Goal: Navigation & Orientation: Find specific page/section

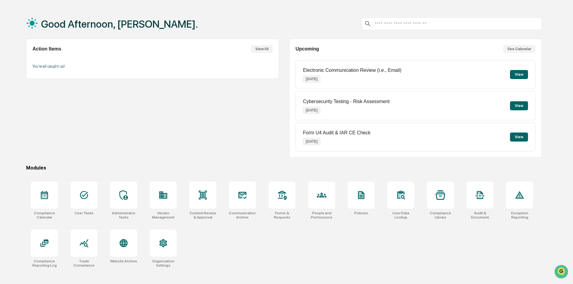
scroll to position [29, 0]
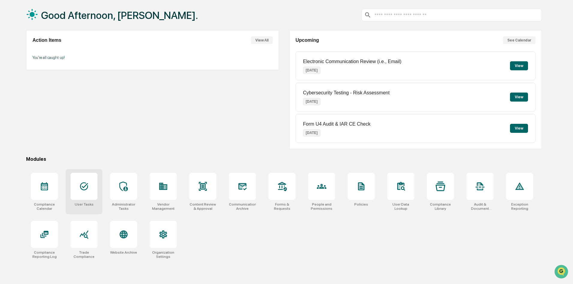
click at [77, 188] on div at bounding box center [84, 186] width 27 height 27
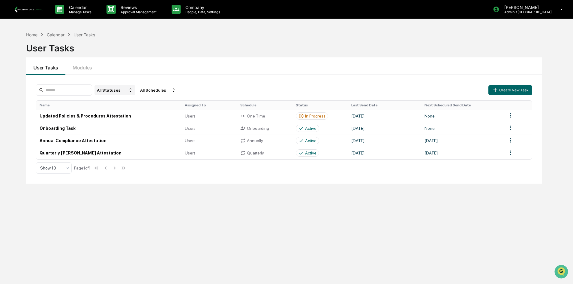
click at [120, 90] on div "All Statuses" at bounding box center [115, 90] width 41 height 10
click at [122, 101] on div "All Statuses" at bounding box center [115, 101] width 22 height 5
click at [164, 91] on div "All Schedules" at bounding box center [158, 90] width 41 height 10
click at [221, 77] on div "All Statuses All Schedules Create New Task Name Assigned To Schedule Status Las…" at bounding box center [284, 129] width 516 height 109
click at [131, 11] on p "Approval Management" at bounding box center [138, 12] width 44 height 4
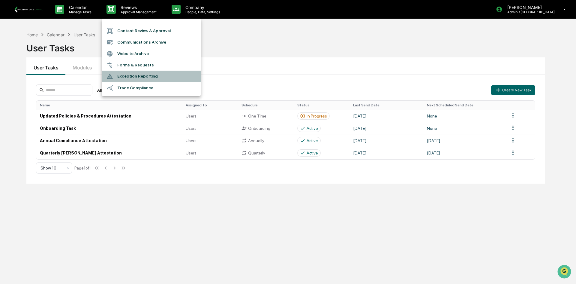
click at [158, 75] on li "Exception Reporting" at bounding box center [151, 76] width 99 height 11
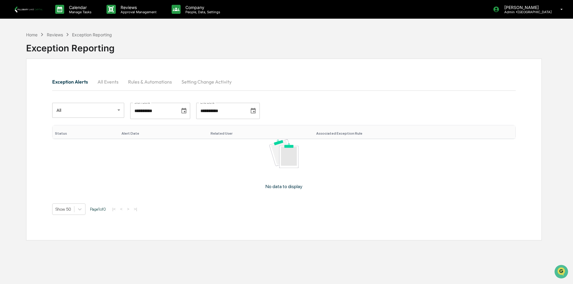
click at [140, 82] on button "Rules & Automations" at bounding box center [149, 81] width 53 height 14
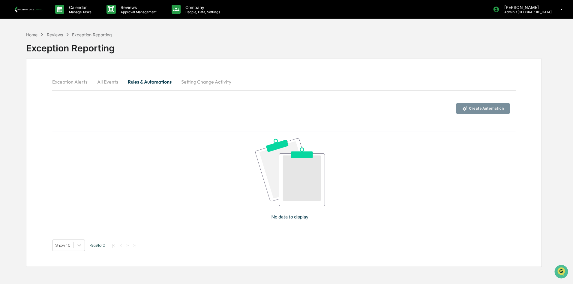
click at [195, 76] on button "Setting Change Activity" at bounding box center [206, 81] width 60 height 14
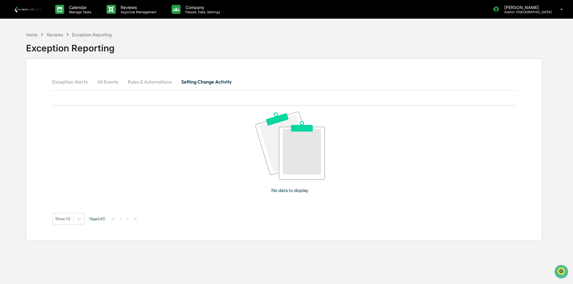
click at [106, 80] on button "All Events" at bounding box center [107, 81] width 31 height 14
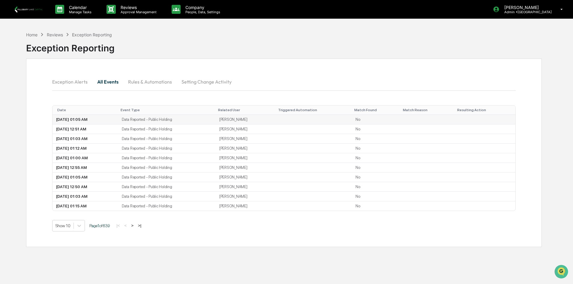
click at [158, 121] on td "Data Reported - Public Holding" at bounding box center [167, 120] width 98 height 10
click at [248, 120] on td "[PERSON_NAME]" at bounding box center [246, 120] width 60 height 10
click at [81, 119] on td "08/10/2025, 01:05 AM" at bounding box center [86, 120] width 66 height 10
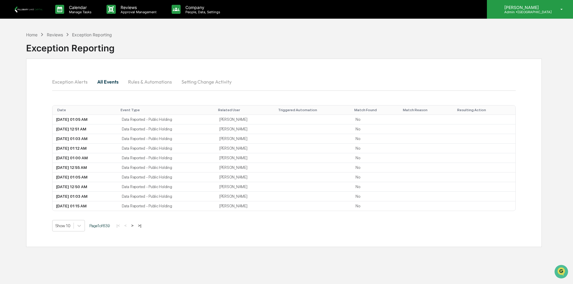
click at [524, 15] on div "Aileen Henry Kazmierowski Admin • Pillsbury Lake Capital" at bounding box center [530, 9] width 86 height 19
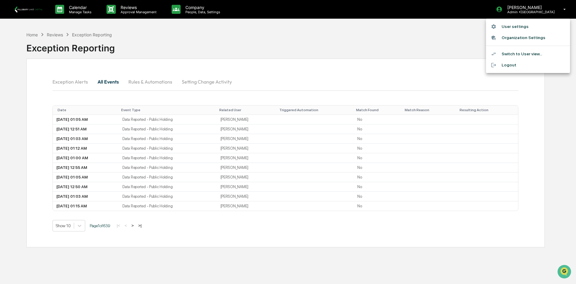
click at [355, 49] on div at bounding box center [288, 142] width 576 height 284
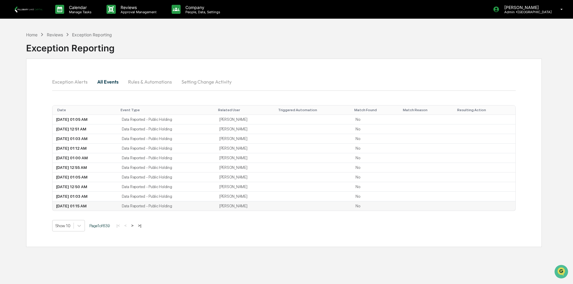
scroll to position [29, 0]
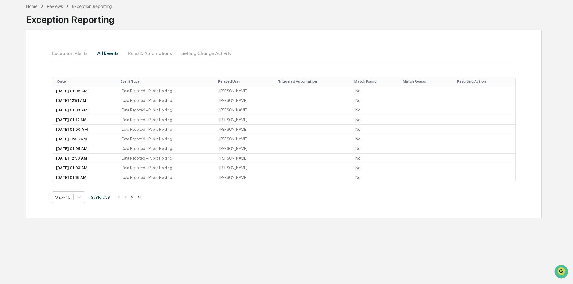
click at [142, 197] on button ">|" at bounding box center [139, 196] width 7 height 5
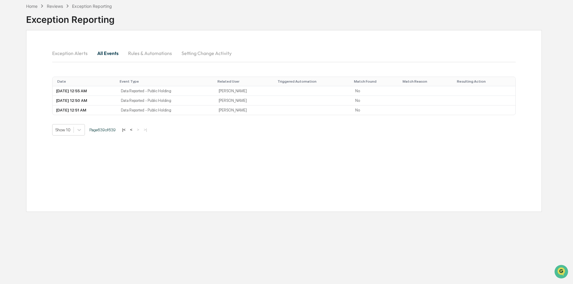
click at [134, 128] on button "<" at bounding box center [131, 129] width 6 height 5
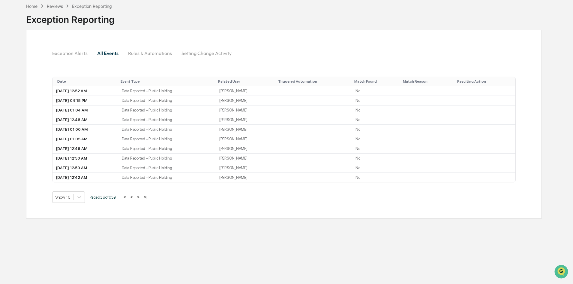
click at [135, 128] on td "Data Reported - Public Holding" at bounding box center [167, 130] width 98 height 10
click at [56, 5] on div "Reviews" at bounding box center [55, 6] width 16 height 5
click at [38, 7] on div "Home Reviews Exception Reporting" at bounding box center [69, 6] width 86 height 7
click at [34, 7] on div "Home" at bounding box center [31, 6] width 11 height 5
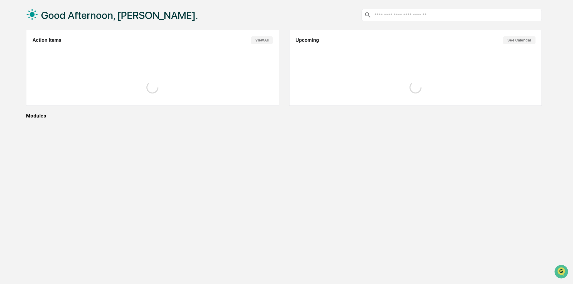
click at [34, 7] on div "Good Afternoon, [PERSON_NAME]." at bounding box center [112, 15] width 172 height 30
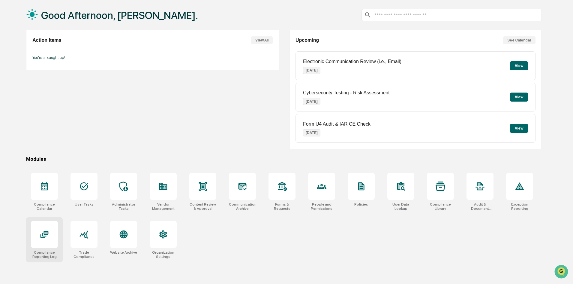
click at [46, 232] on icon at bounding box center [45, 233] width 8 height 7
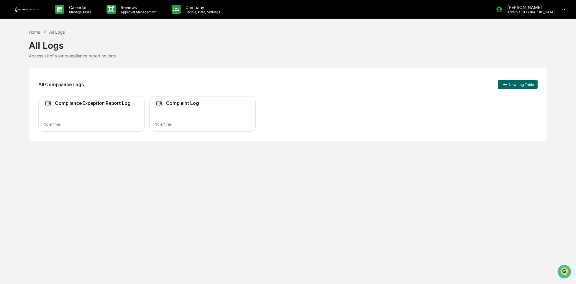
click at [74, 102] on h2 "Compliance Exception Report Log" at bounding box center [93, 103] width 76 height 6
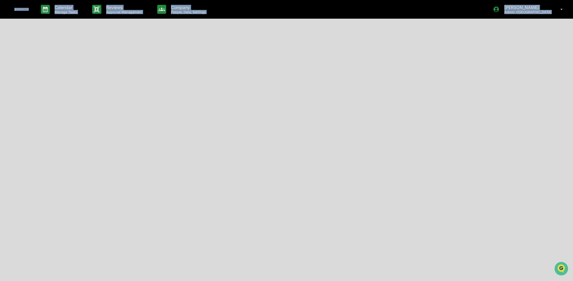
click at [74, 102] on div at bounding box center [292, 160] width 585 height 321
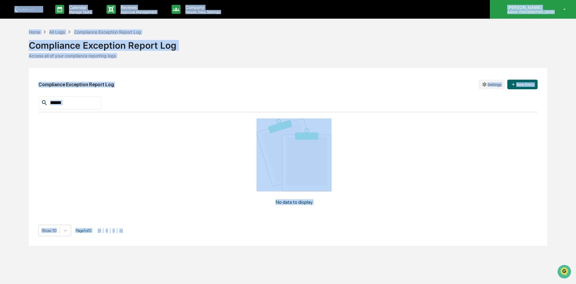
click at [504, 7] on p "[PERSON_NAME]" at bounding box center [529, 7] width 52 height 5
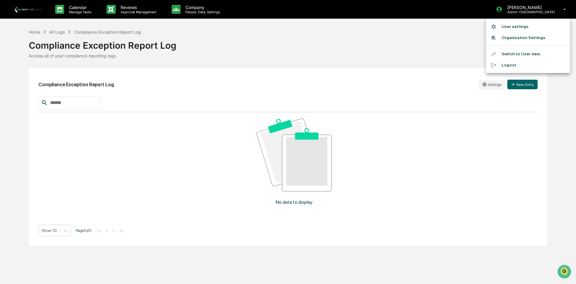
click at [115, 31] on div at bounding box center [288, 142] width 576 height 284
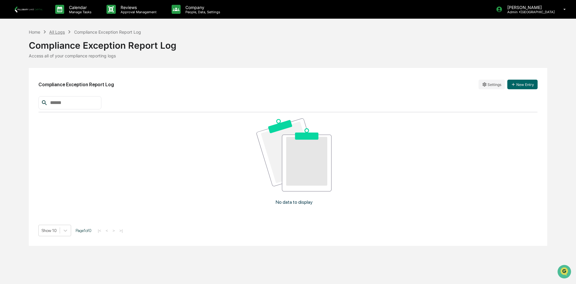
click at [58, 31] on div "All Logs" at bounding box center [57, 31] width 16 height 5
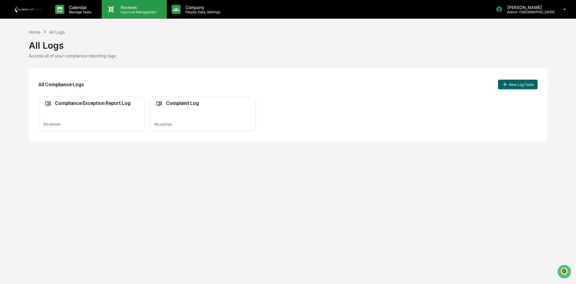
click at [136, 11] on p "Approval Management" at bounding box center [138, 12] width 44 height 4
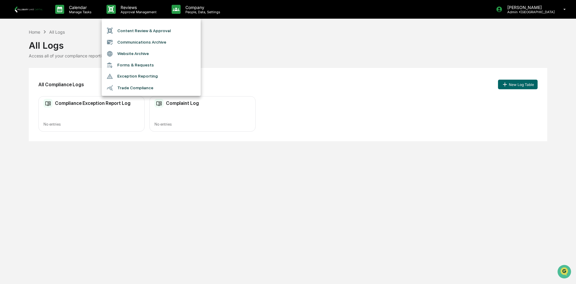
click at [145, 62] on li "Forms & Requests" at bounding box center [151, 64] width 99 height 11
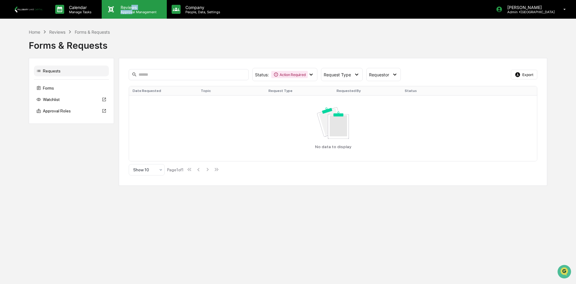
click at [132, 9] on div "Reviews Approval Management" at bounding box center [138, 9] width 44 height 9
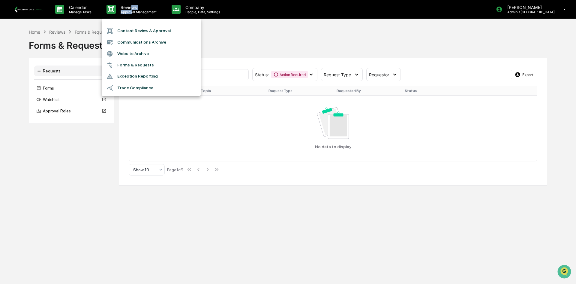
click at [140, 76] on li "Exception Reporting" at bounding box center [151, 76] width 99 height 11
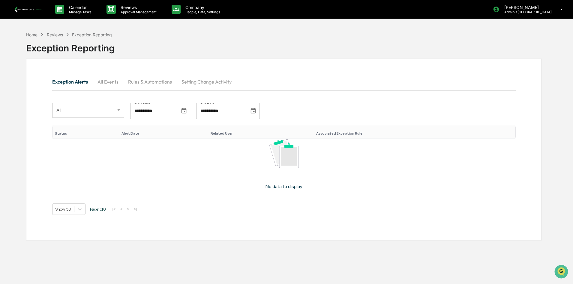
click at [120, 82] on button "All Events" at bounding box center [108, 81] width 31 height 14
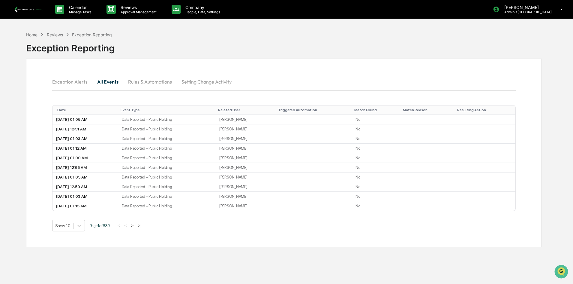
click at [79, 83] on button "Exception Alerts" at bounding box center [72, 81] width 40 height 14
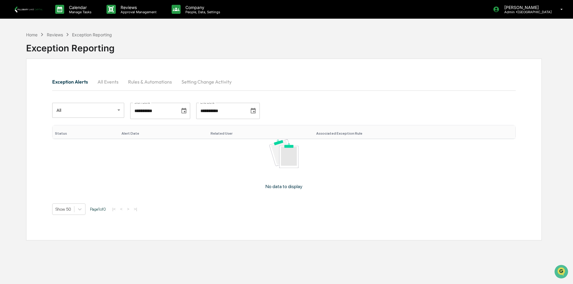
click at [52, 33] on div "Reviews" at bounding box center [55, 34] width 16 height 5
drag, startPoint x: 38, startPoint y: 36, endPoint x: 32, endPoint y: 35, distance: 6.4
click at [38, 36] on div "Home Reviews Exception Reporting" at bounding box center [69, 34] width 86 height 7
click at [23, 35] on div "**********" at bounding box center [284, 171] width 534 height 284
click at [183, 7] on p "Company" at bounding box center [202, 7] width 43 height 5
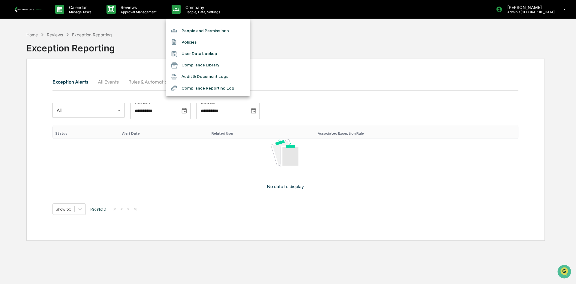
click at [196, 54] on li "User Data Lookup" at bounding box center [208, 53] width 84 height 11
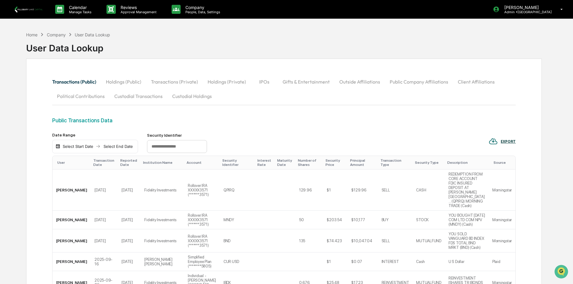
click at [120, 81] on button "Holdings (Public)" at bounding box center [123, 81] width 45 height 14
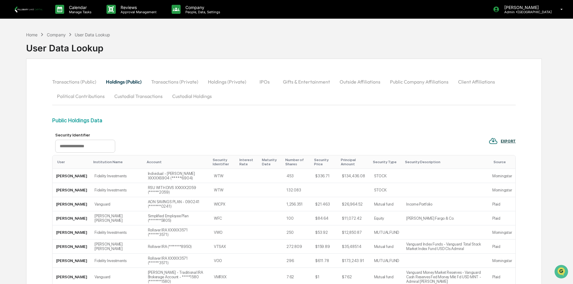
click at [176, 81] on button "Transactions (Private)" at bounding box center [174, 81] width 57 height 14
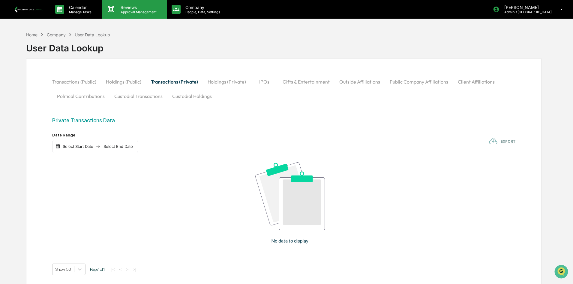
click at [122, 6] on p "Reviews" at bounding box center [138, 7] width 44 height 5
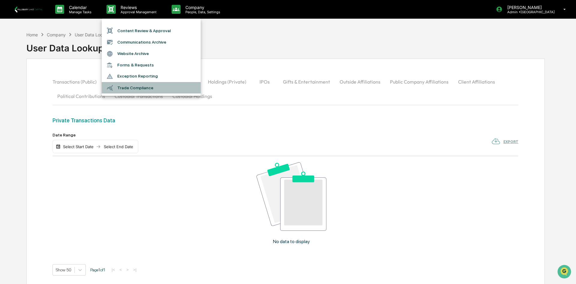
click at [139, 88] on li "Trade Compliance" at bounding box center [151, 87] width 99 height 11
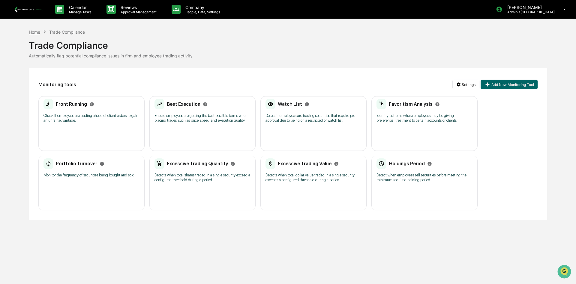
click at [38, 32] on div "Home" at bounding box center [34, 31] width 11 height 5
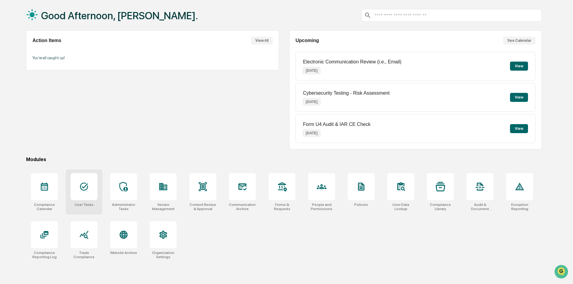
scroll to position [29, 0]
click at [86, 241] on div at bounding box center [84, 234] width 27 height 27
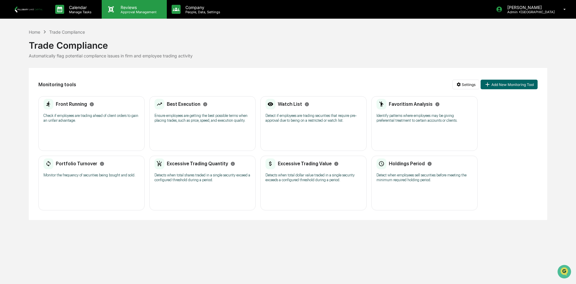
click at [126, 11] on p "Approval Management" at bounding box center [138, 12] width 44 height 4
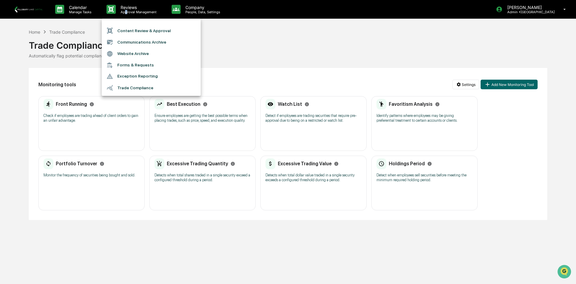
click at [157, 66] on li "Forms & Requests" at bounding box center [151, 64] width 99 height 11
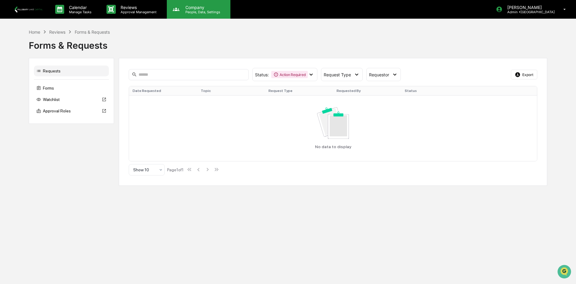
click at [181, 7] on p "Company" at bounding box center [202, 7] width 43 height 5
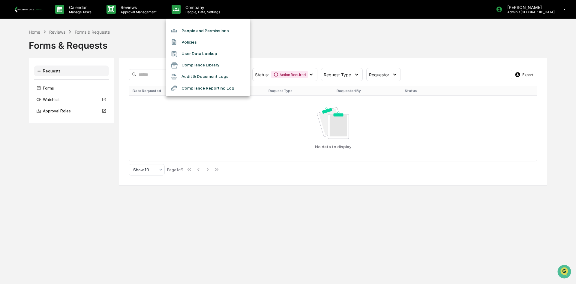
click at [515, 11] on div at bounding box center [288, 142] width 576 height 284
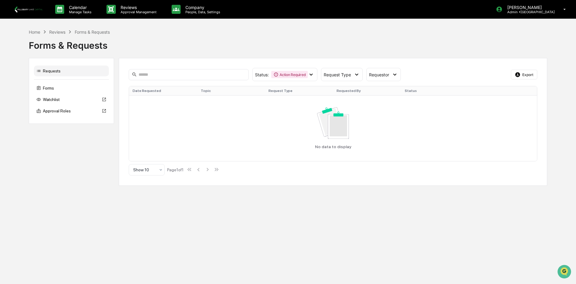
click at [515, 11] on p "Admin • Pillsbury Lake Capital" at bounding box center [529, 12] width 52 height 4
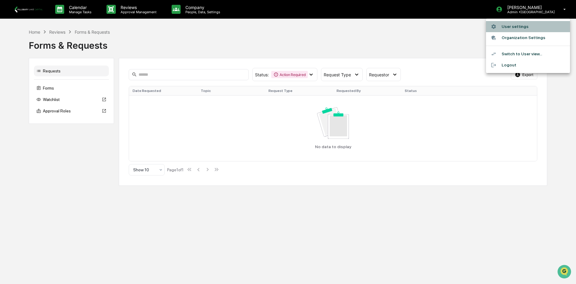
click at [507, 28] on li "User settings" at bounding box center [528, 26] width 84 height 11
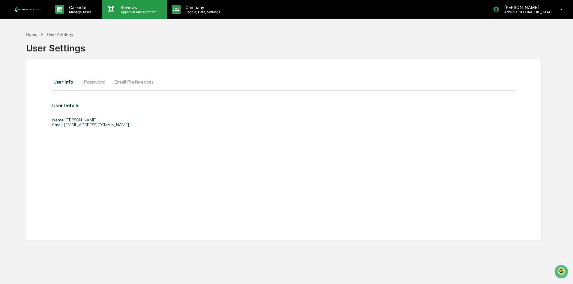
click at [132, 9] on p "Reviews" at bounding box center [138, 7] width 44 height 5
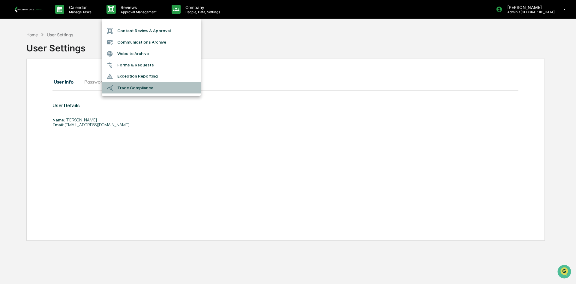
click at [136, 90] on li "Trade Compliance" at bounding box center [151, 87] width 99 height 11
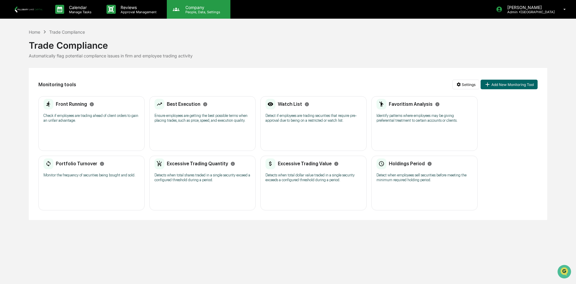
click at [193, 13] on p "People, Data, Settings" at bounding box center [202, 12] width 43 height 4
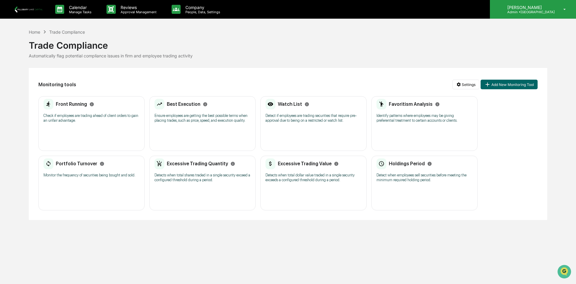
click at [536, 10] on p "Admin • [GEOGRAPHIC_DATA]" at bounding box center [529, 12] width 52 height 4
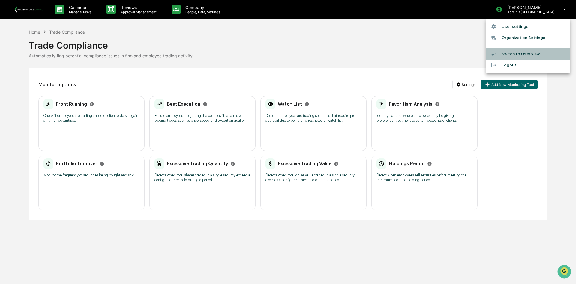
click at [518, 52] on li "Switch to User view..." at bounding box center [528, 53] width 84 height 11
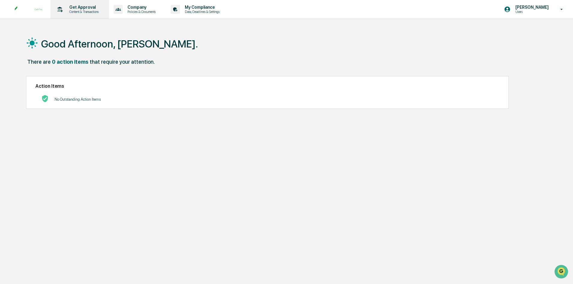
click at [82, 12] on p "Content & Transactions" at bounding box center [83, 12] width 37 height 4
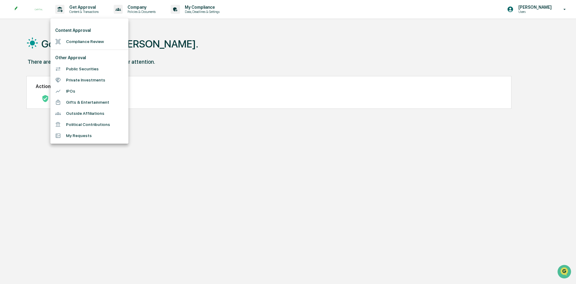
click at [205, 48] on div at bounding box center [288, 142] width 576 height 284
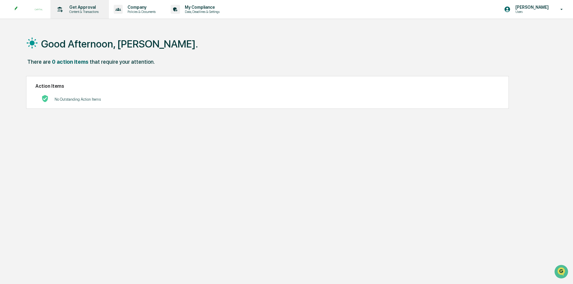
click at [92, 12] on p "Content & Transactions" at bounding box center [83, 12] width 37 height 4
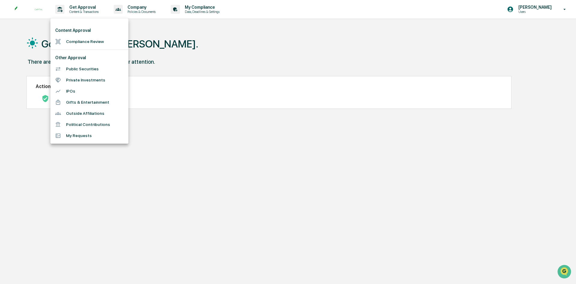
click at [180, 60] on div at bounding box center [288, 142] width 576 height 284
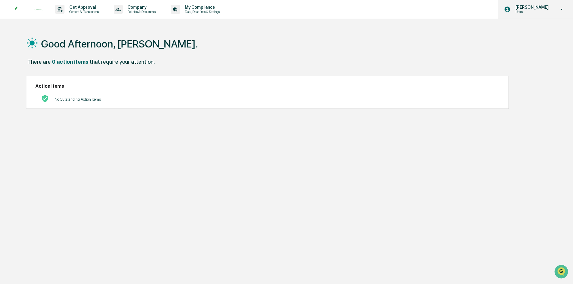
click at [563, 11] on icon at bounding box center [562, 10] width 11 height 6
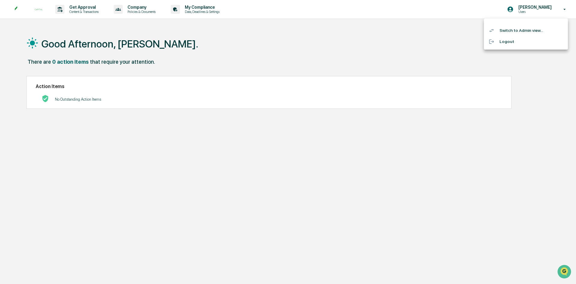
click at [508, 33] on li "Switch to Admin view..." at bounding box center [526, 30] width 84 height 11
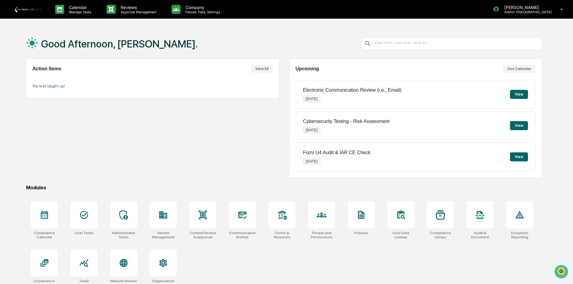
click at [267, 68] on button "View All" at bounding box center [262, 69] width 22 height 8
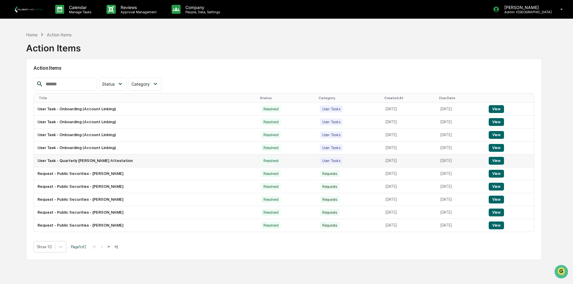
click at [498, 161] on button "View" at bounding box center [496, 161] width 15 height 8
